Goal: Information Seeking & Learning: Learn about a topic

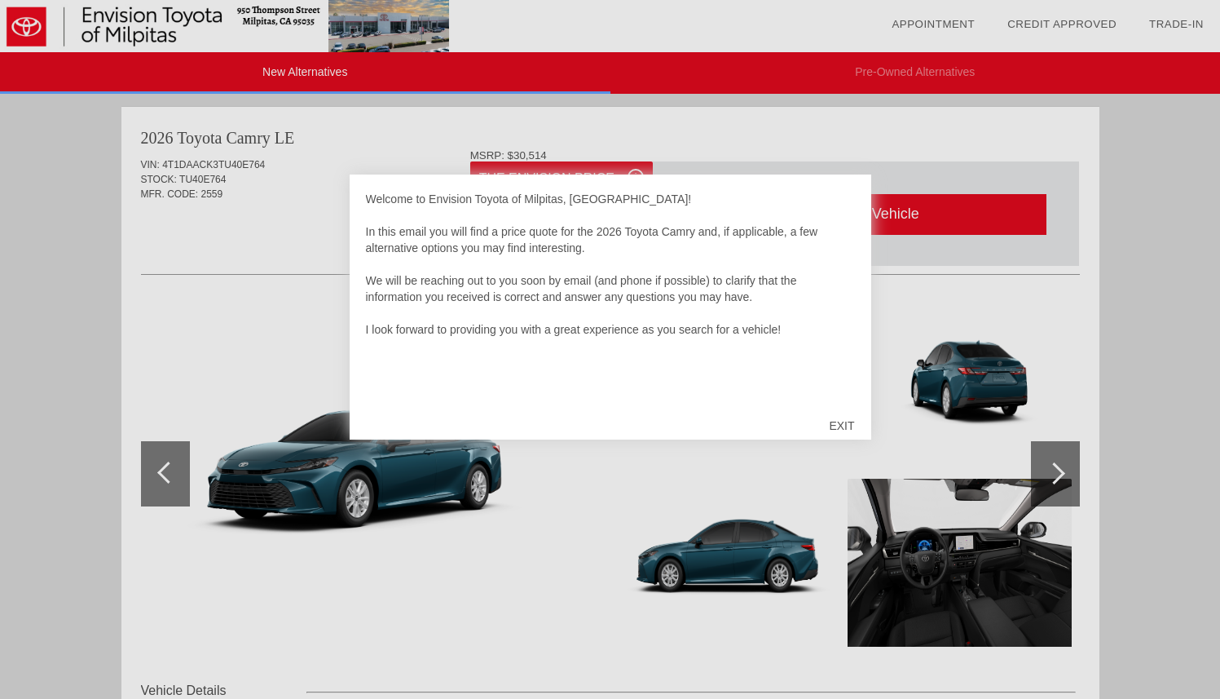
click at [854, 429] on div "EXIT" at bounding box center [842, 425] width 58 height 49
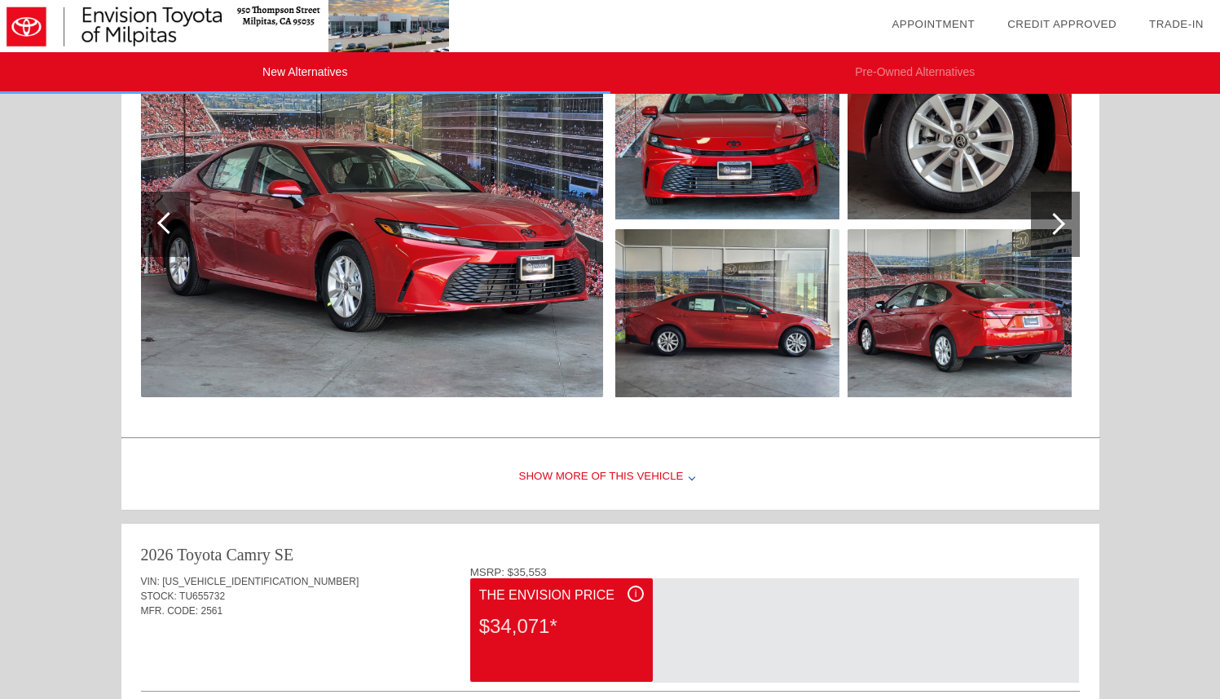
scroll to position [1111, 0]
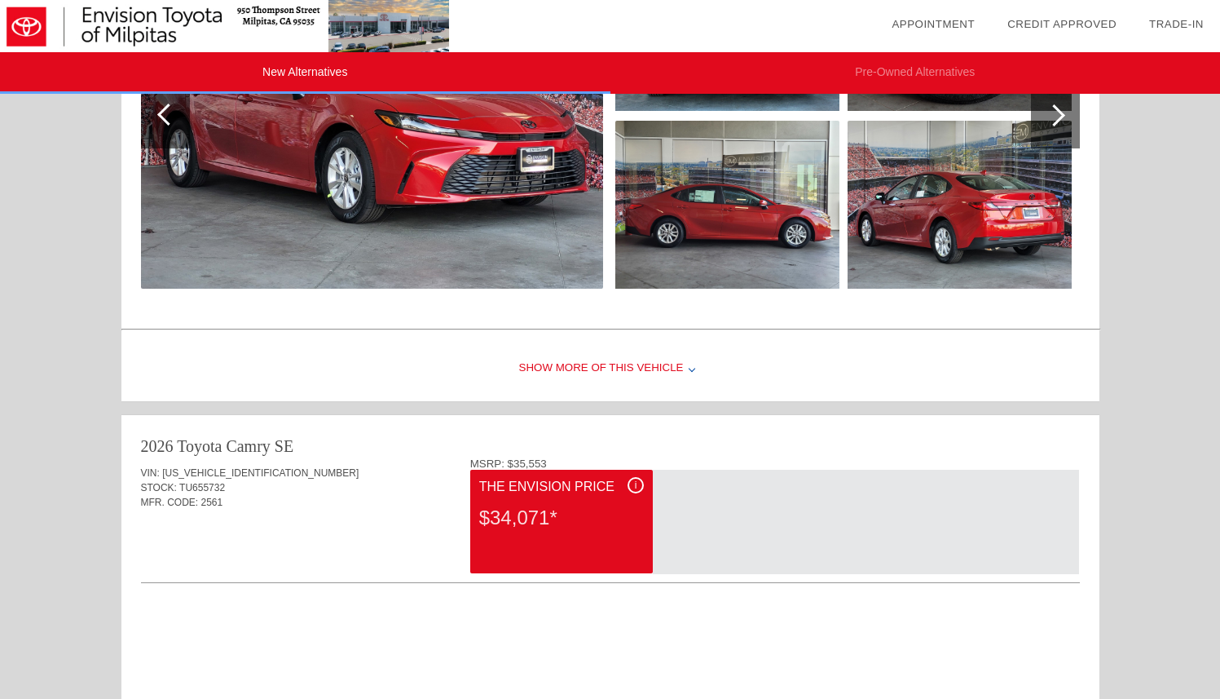
click at [677, 364] on div "Show More of this Vehicle" at bounding box center [610, 368] width 978 height 65
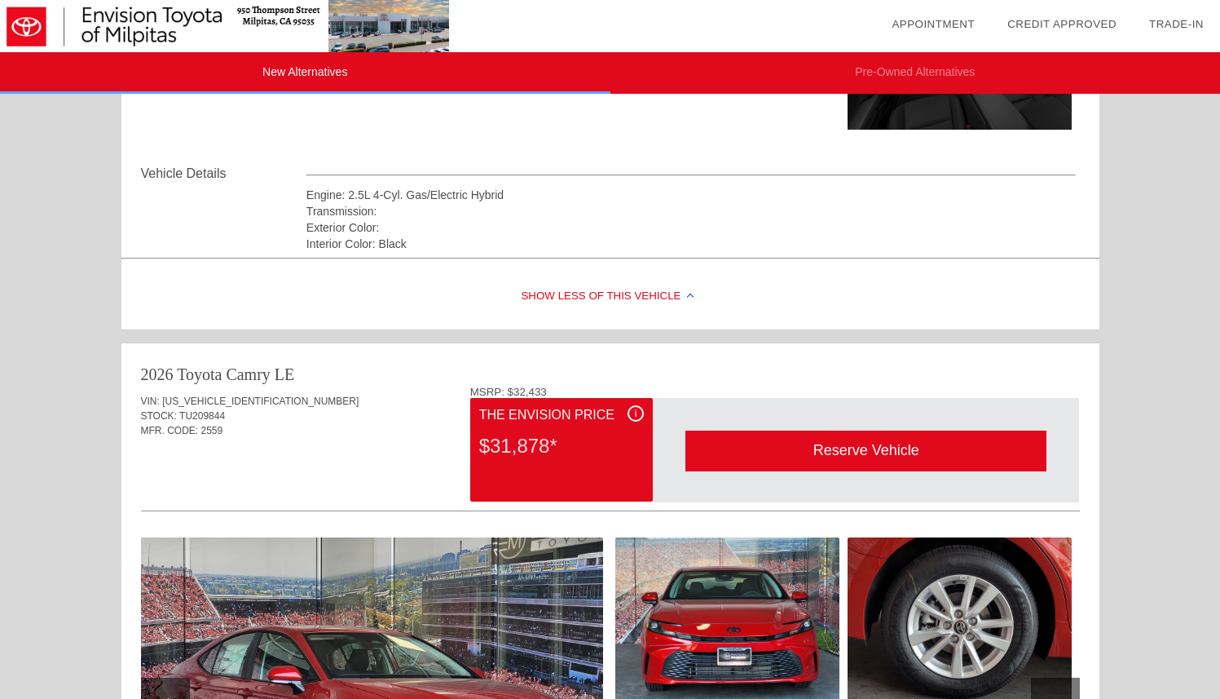
scroll to position [518, 0]
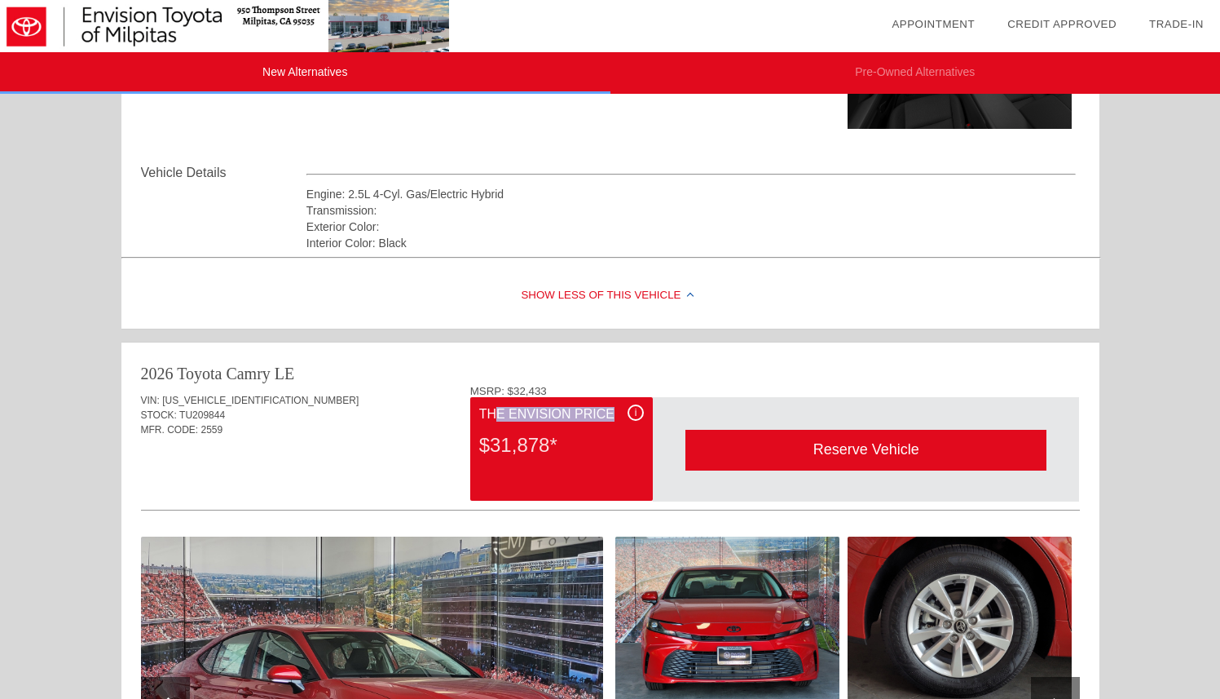
drag, startPoint x: 501, startPoint y: 415, endPoint x: 613, endPoint y: 417, distance: 111.7
click at [613, 417] on div "The Envision Price" at bounding box center [561, 414] width 165 height 20
click at [630, 415] on div "i" at bounding box center [636, 412] width 16 height 16
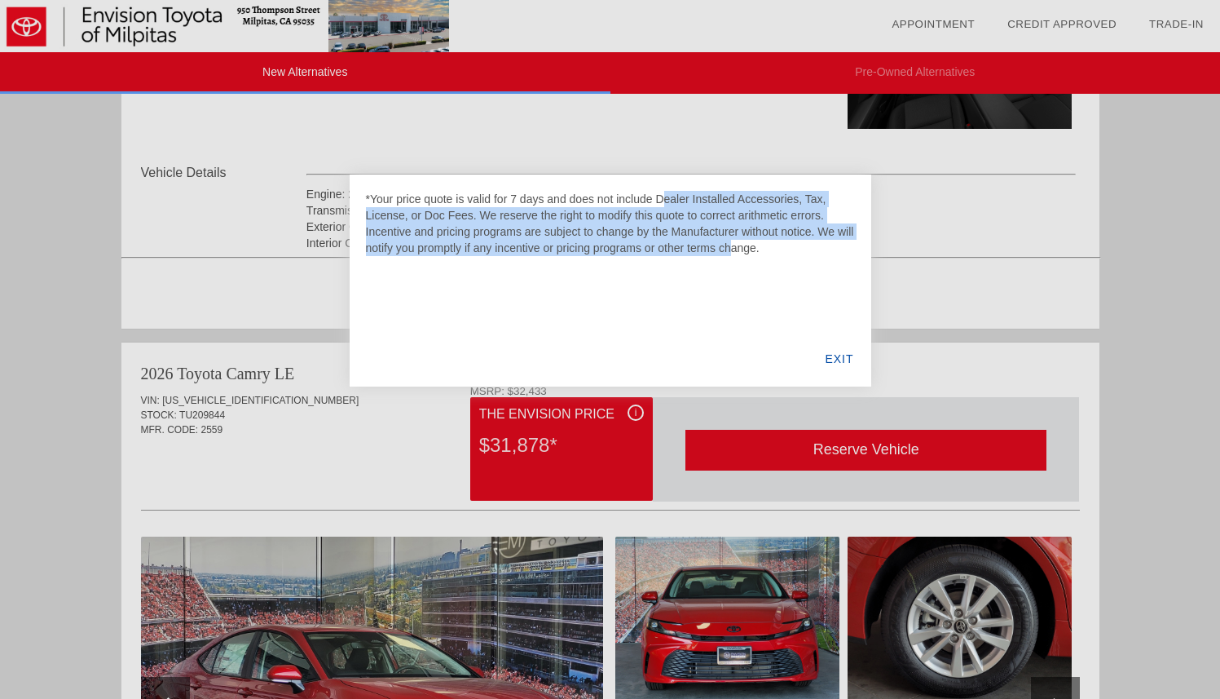
drag, startPoint x: 553, startPoint y: 200, endPoint x: 642, endPoint y: 254, distance: 105.0
click at [642, 254] on div "*Your price quote is valid for 7 days and does not include Dealer Installed Acc…" at bounding box center [610, 223] width 489 height 65
click at [580, 236] on div "*Your price quote is valid for 7 days and does not include Dealer Installed Acc…" at bounding box center [610, 223] width 489 height 65
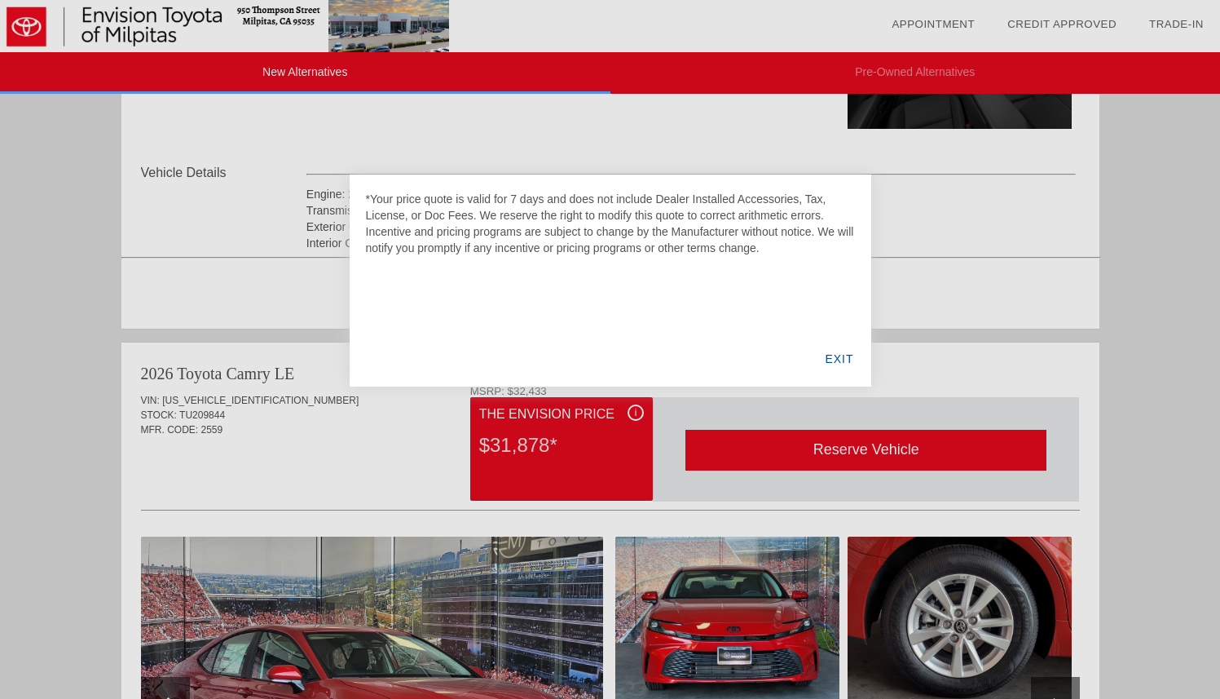
drag, startPoint x: 512, startPoint y: 196, endPoint x: 737, endPoint y: 249, distance: 231.1
click at [735, 248] on div "*Your price quote is valid for 7 days and does not include Dealer Installed Acc…" at bounding box center [610, 223] width 489 height 65
click at [844, 353] on div "EXIT" at bounding box center [839, 358] width 63 height 55
